Goal: Check status: Check status

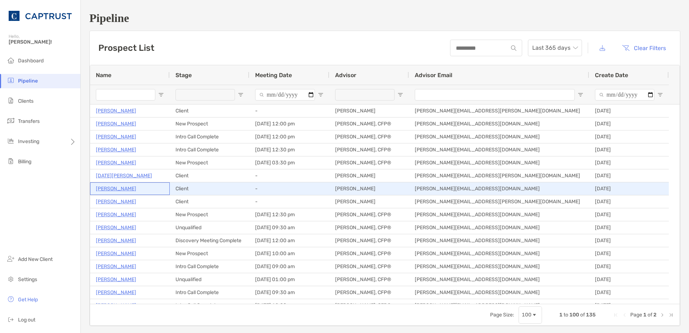
click at [122, 188] on p "[PERSON_NAME]" at bounding box center [116, 188] width 40 height 9
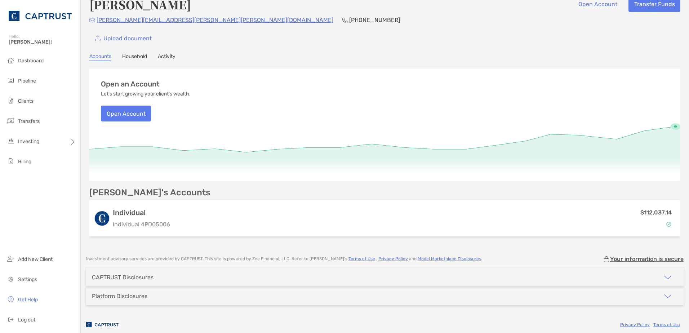
scroll to position [19, 0]
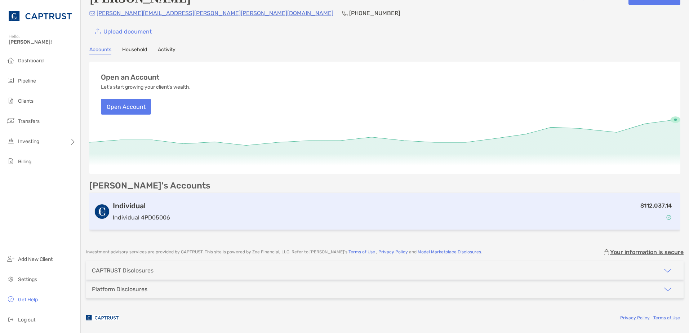
click at [558, 211] on div "$112,037.14" at bounding box center [424, 211] width 503 height 21
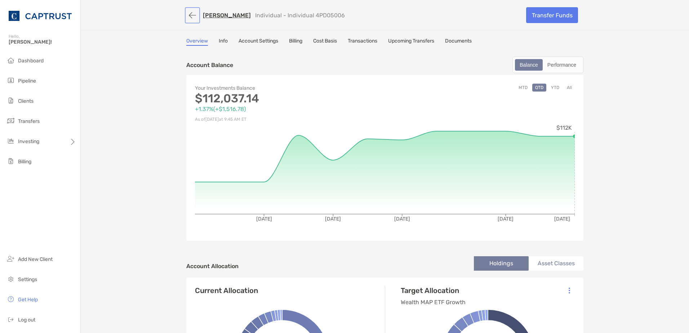
click at [189, 17] on button "button" at bounding box center [192, 15] width 12 height 13
